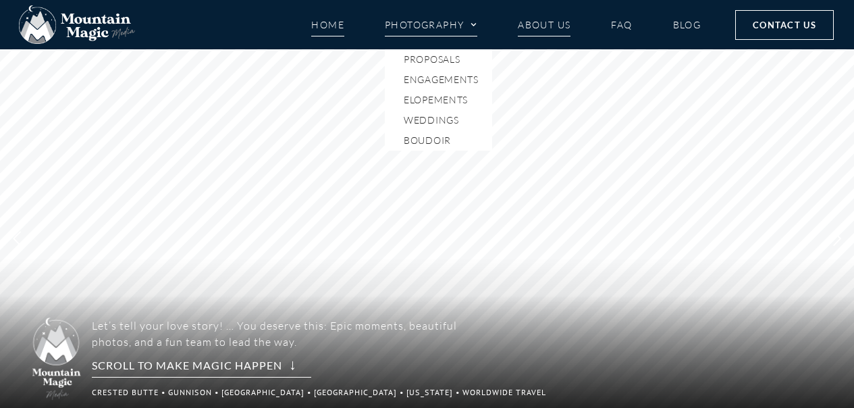
click at [546, 26] on link "About Us" at bounding box center [544, 25] width 53 height 24
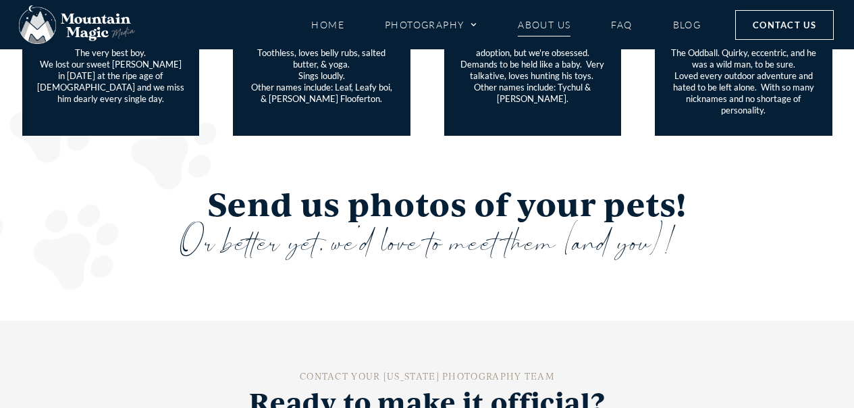
scroll to position [3243, 0]
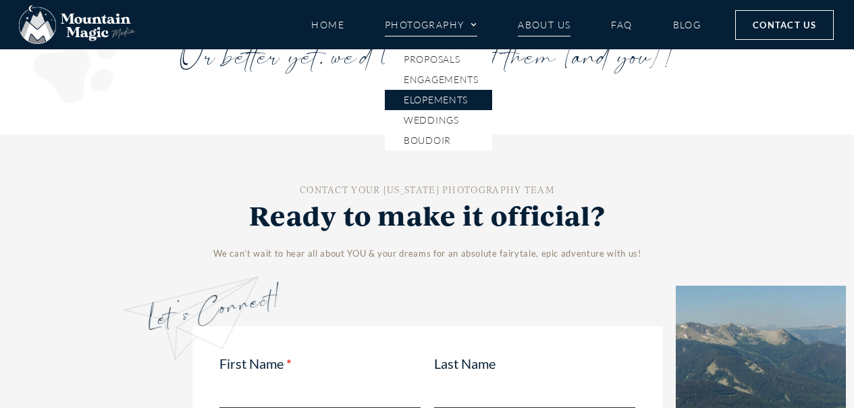
click at [415, 103] on link "Elopements" at bounding box center [438, 100] width 107 height 20
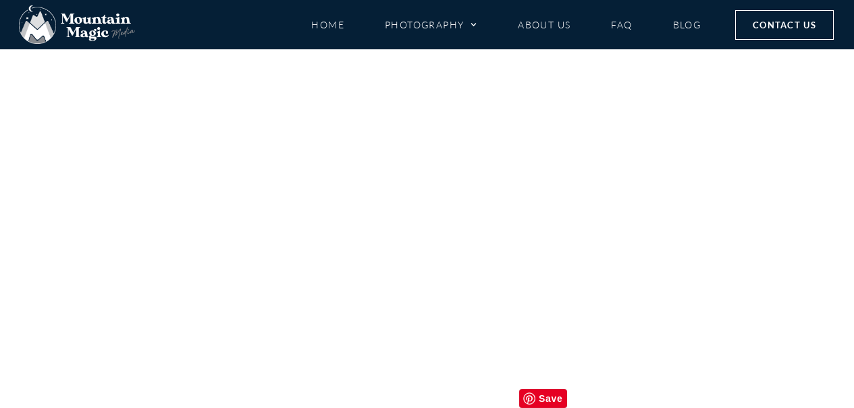
scroll to position [6629, 0]
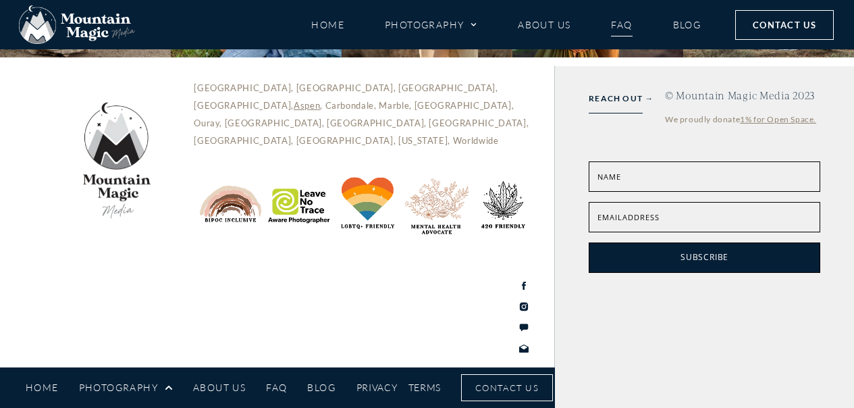
click at [625, 24] on link "FAQ" at bounding box center [621, 25] width 21 height 24
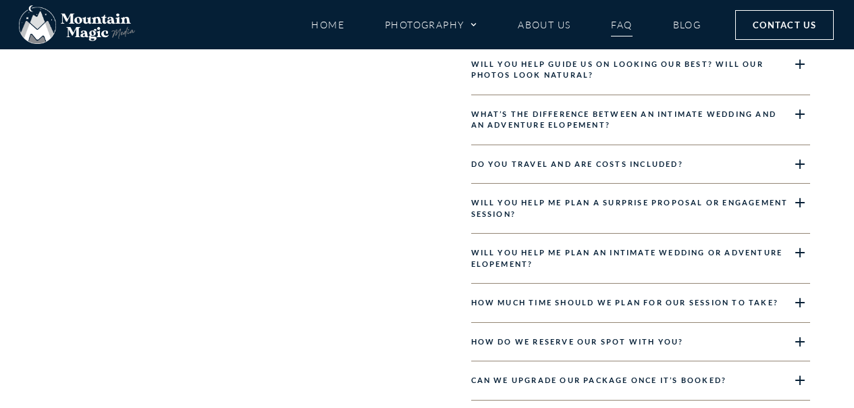
scroll to position [1640, 0]
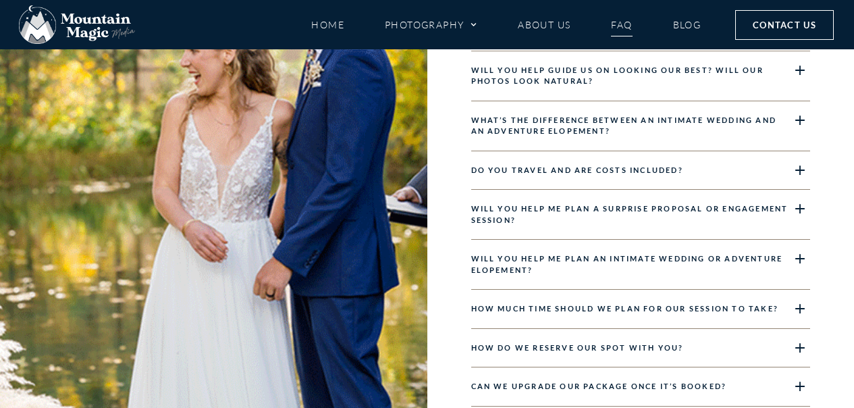
click at [523, 183] on div "Do you travel and are costs included?" at bounding box center [641, 170] width 340 height 39
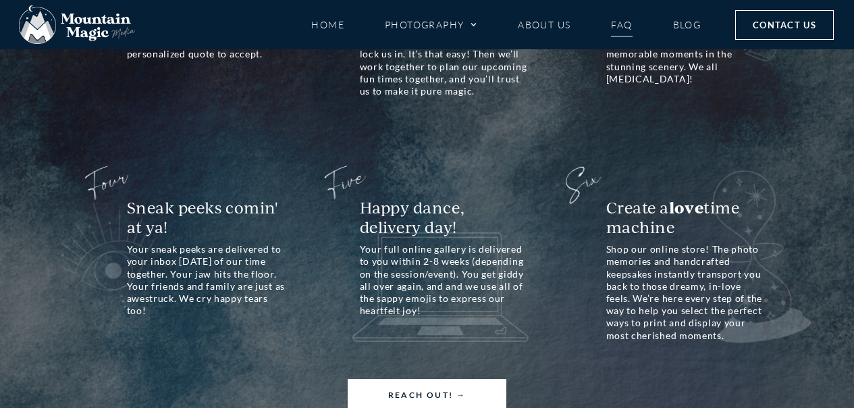
scroll to position [3100, 0]
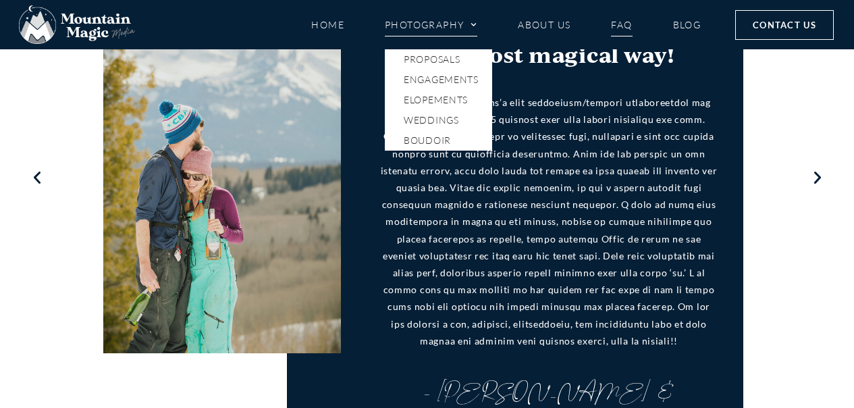
click at [472, 28] on span "Menu" at bounding box center [471, 25] width 14 height 20
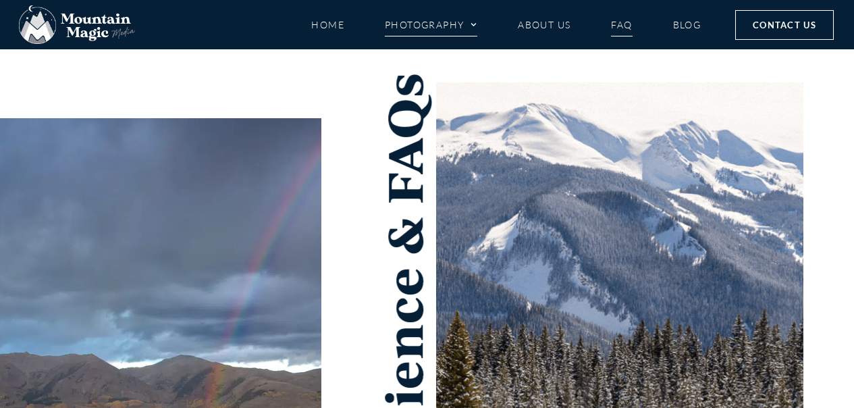
click at [461, 26] on link "Photography" at bounding box center [431, 25] width 93 height 24
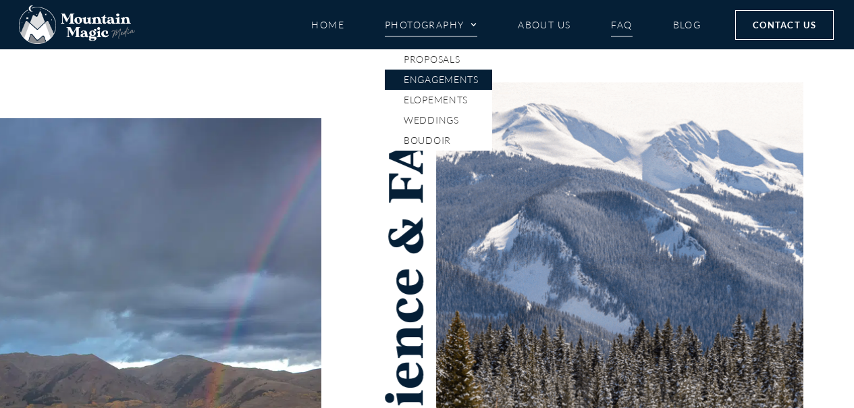
click at [444, 72] on link "Engagements" at bounding box center [438, 80] width 107 height 20
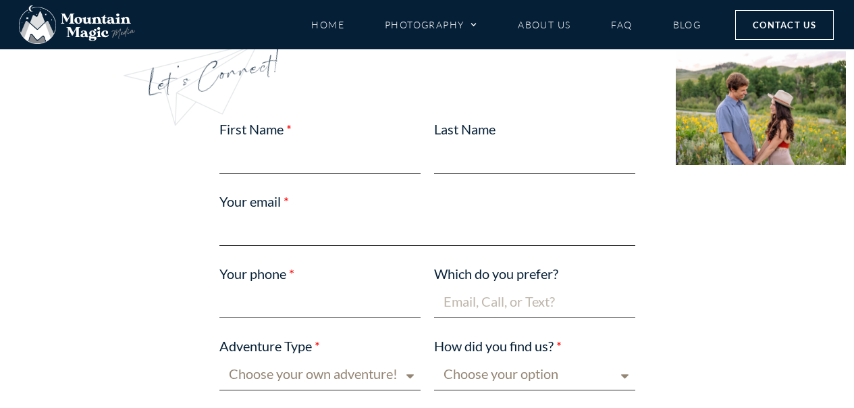
scroll to position [3925, 0]
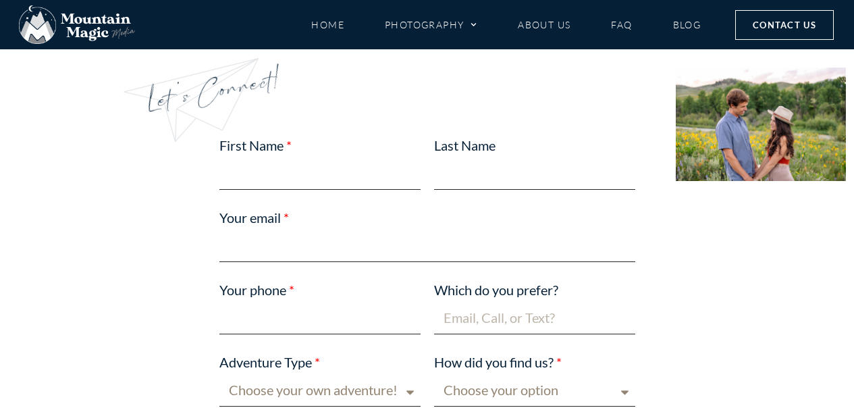
click at [322, 375] on select "Choose your own adventure! Proposal Engagement Elopement Wedding Boudoir Family…" at bounding box center [319, 391] width 201 height 32
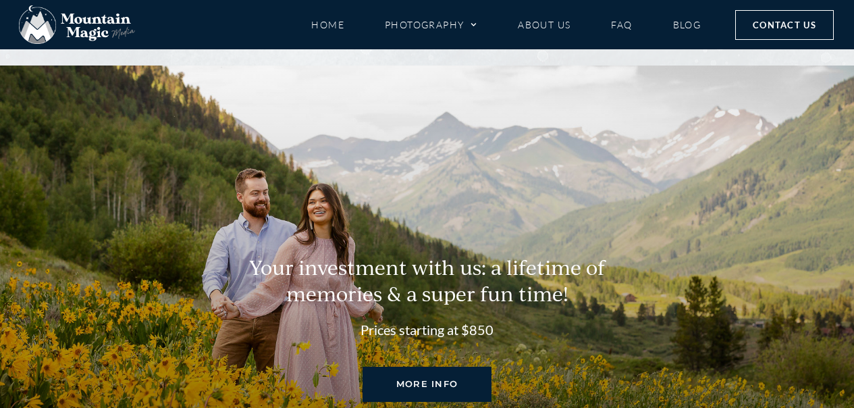
scroll to position [5917, 0]
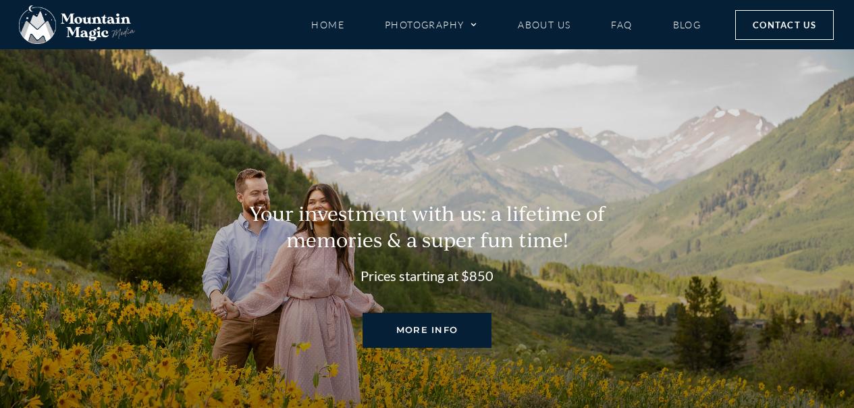
click at [397, 322] on span "MORE INFO" at bounding box center [427, 330] width 62 height 16
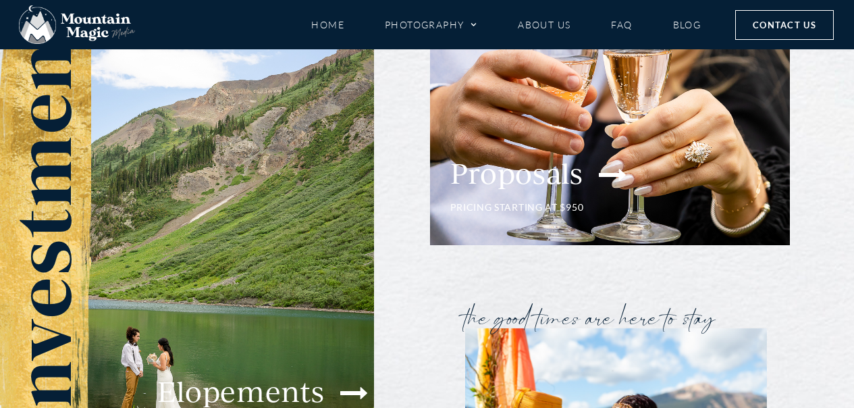
scroll to position [3499, 0]
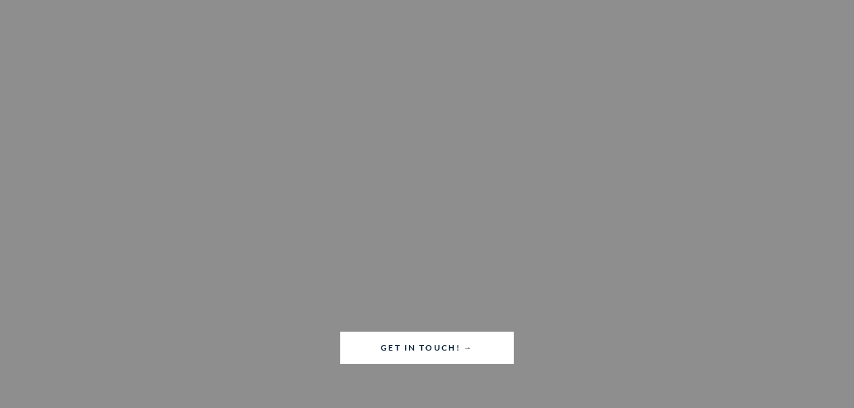
scroll to position [10731, 0]
